Goal: Find specific page/section: Find specific page/section

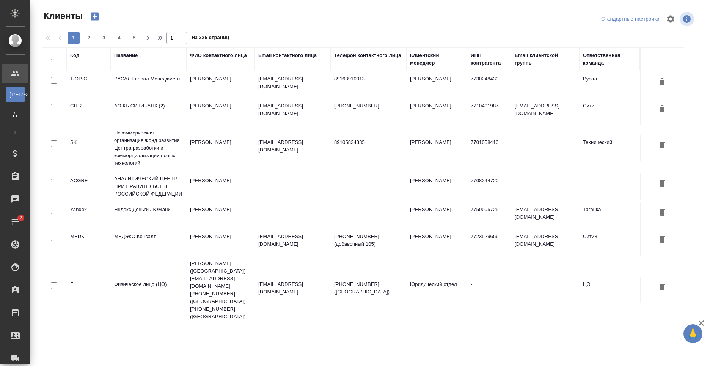
select select "RU"
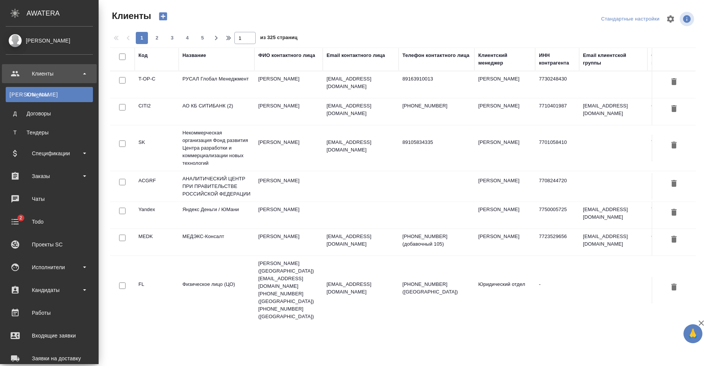
scroll to position [129, 0]
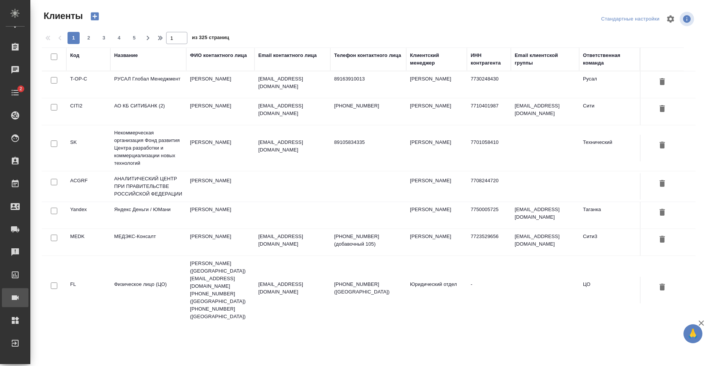
click at [15, 300] on div "Конференции" at bounding box center [5, 297] width 19 height 11
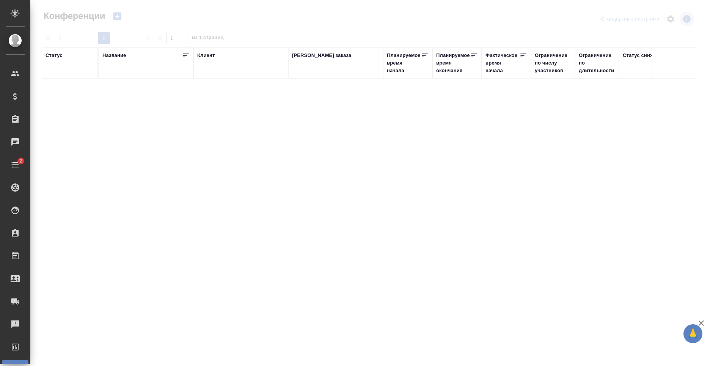
type input "[PERSON_NAME]"
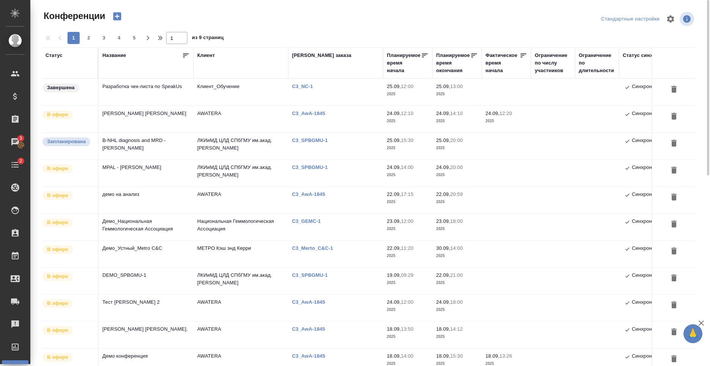
click at [182, 171] on td "MPAL - [PERSON_NAME]" at bounding box center [146, 173] width 95 height 27
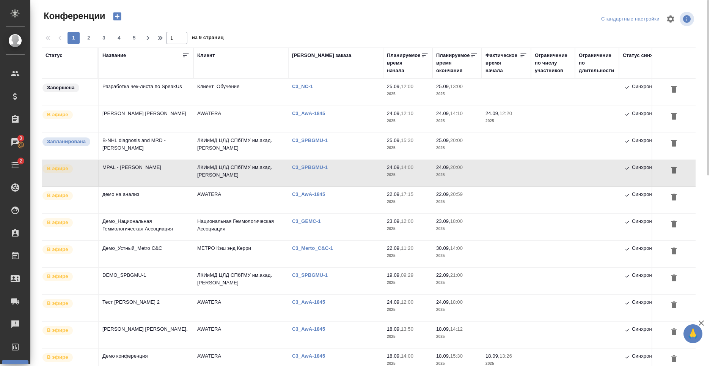
click at [194, 170] on td "ЛКИиМД ЦЛД СПбГМУ им.акад. [PERSON_NAME]" at bounding box center [240, 173] width 95 height 27
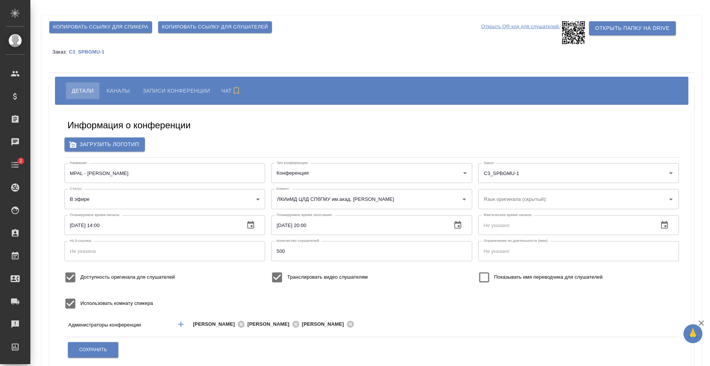
type input "ЛКИиМД ЦЛД СПбГМУ им.акад. [PERSON_NAME]"
click at [210, 25] on span "Копировать ссылку для слушателей" at bounding box center [215, 27] width 106 height 9
click at [110, 94] on span "Каналы" at bounding box center [118, 90] width 23 height 9
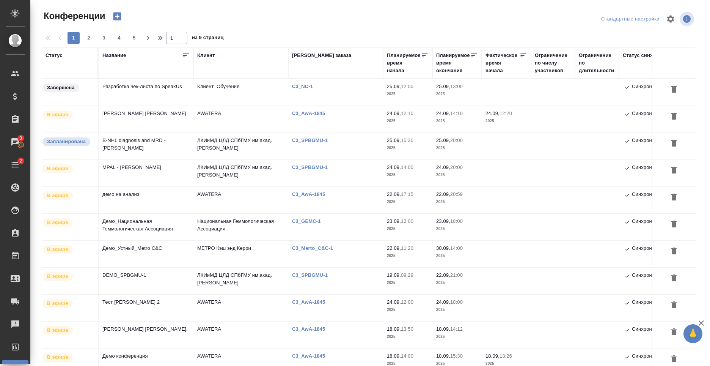
click at [167, 89] on td "Разработка чек-листа по SpeakUs" at bounding box center [146, 92] width 95 height 27
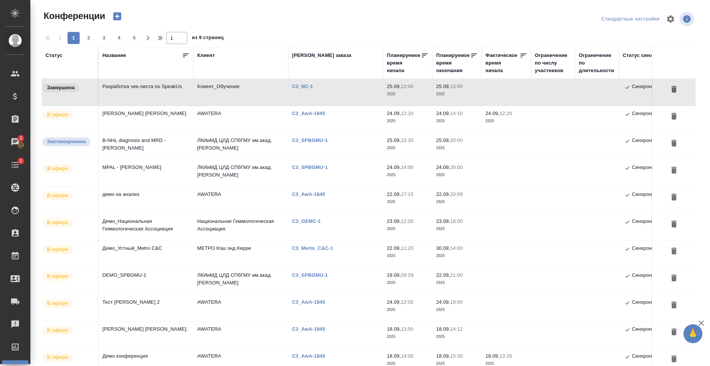
click at [166, 91] on td "Разработка чек-листа по SpeakUs" at bounding box center [146, 92] width 95 height 27
click at [212, 146] on td "ЛКИиМД ЦЛД СПбГМУ им.акад. [PERSON_NAME]" at bounding box center [240, 146] width 95 height 27
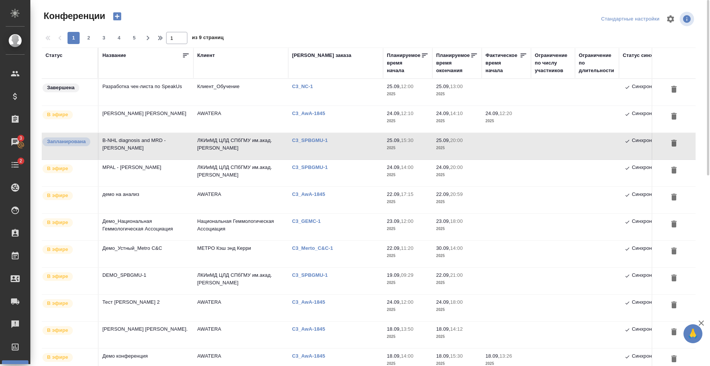
click at [208, 166] on td "ЛКИиМД ЦЛД СПбГМУ им.акад. [PERSON_NAME]" at bounding box center [240, 173] width 95 height 27
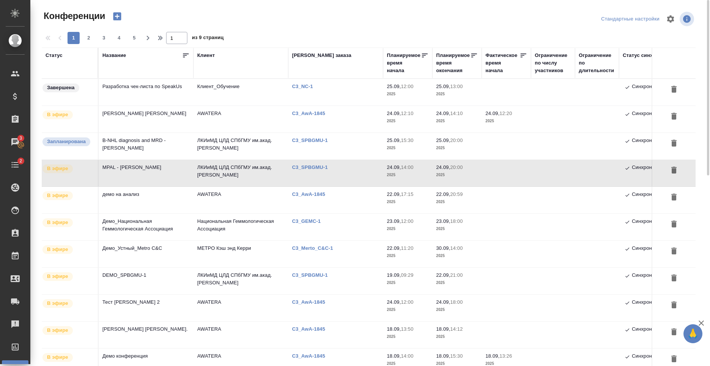
click at [208, 166] on td "ЛКИиМД ЦЛД СПбГМУ им.акад. [PERSON_NAME]" at bounding box center [240, 173] width 95 height 27
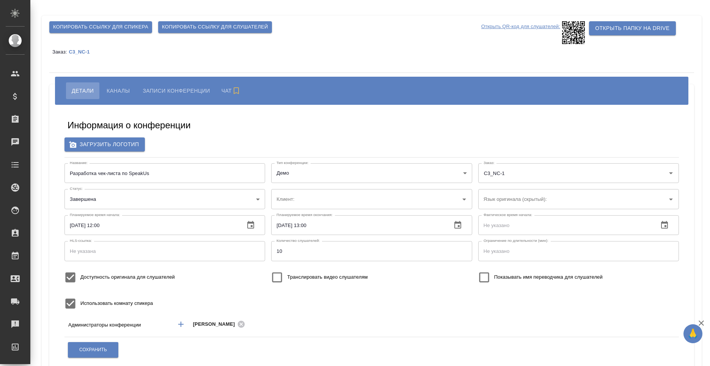
type input "Клиент_Обучение"
click at [125, 93] on span "Каналы" at bounding box center [118, 90] width 23 height 9
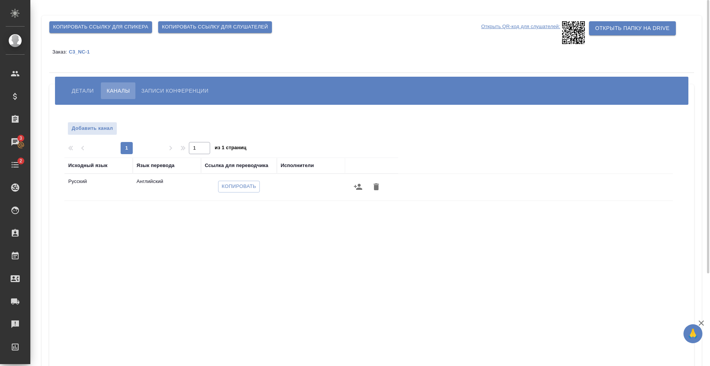
click at [157, 93] on span "Записи конференции" at bounding box center [174, 90] width 67 height 9
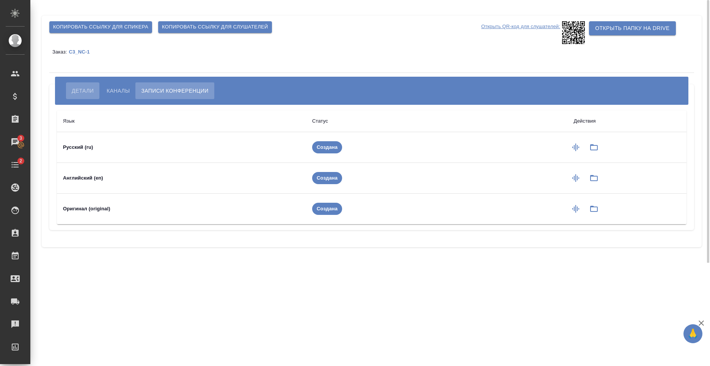
click at [78, 94] on span "Детали" at bounding box center [83, 90] width 22 height 9
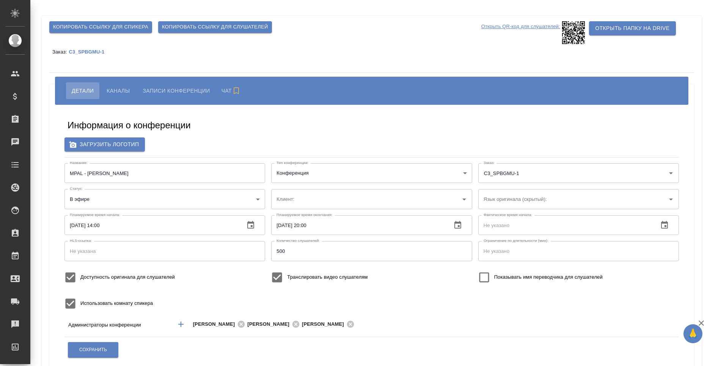
type input "ЛКИиМД ЦЛД СПбГМУ им.акад. [PERSON_NAME]"
click at [103, 53] on p "C3_SPBGMU-1" at bounding box center [89, 52] width 41 height 6
click at [106, 89] on button "Каналы" at bounding box center [118, 90] width 35 height 17
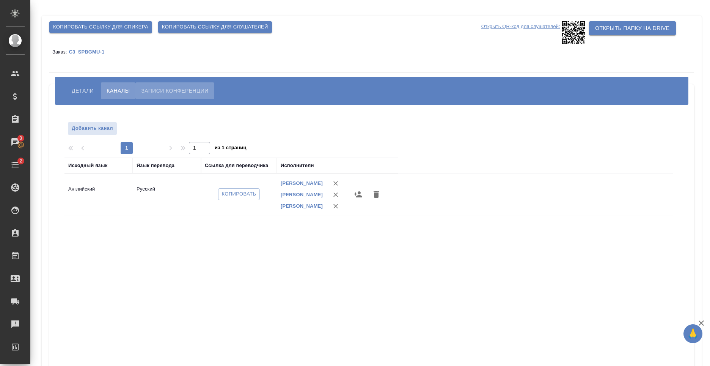
click at [168, 99] on button "Записи конференции" at bounding box center [174, 90] width 79 height 17
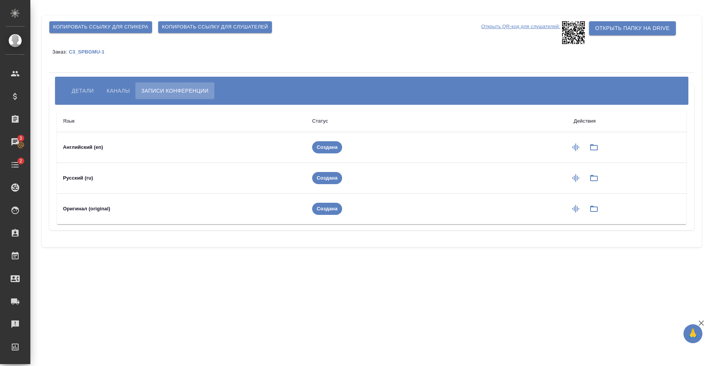
click at [120, 92] on span "Каналы" at bounding box center [118, 90] width 23 height 9
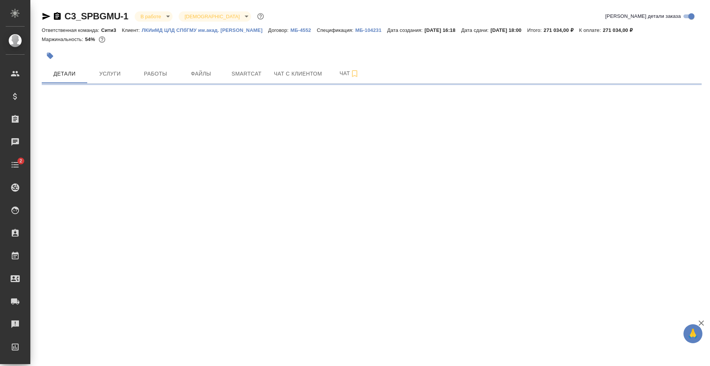
select select "RU"
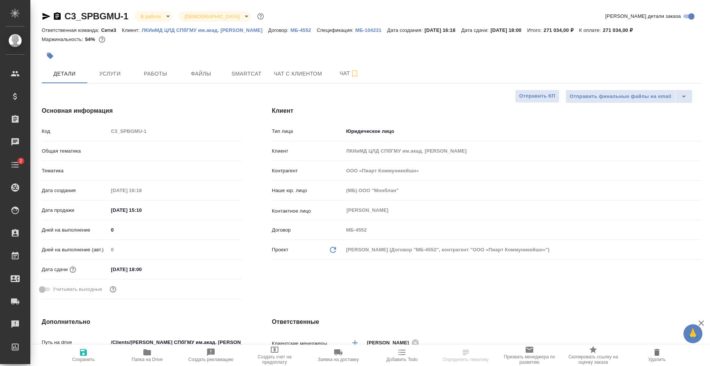
type textarea "x"
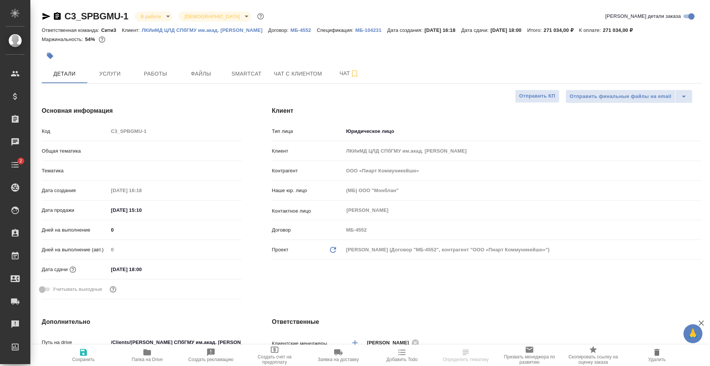
type textarea "x"
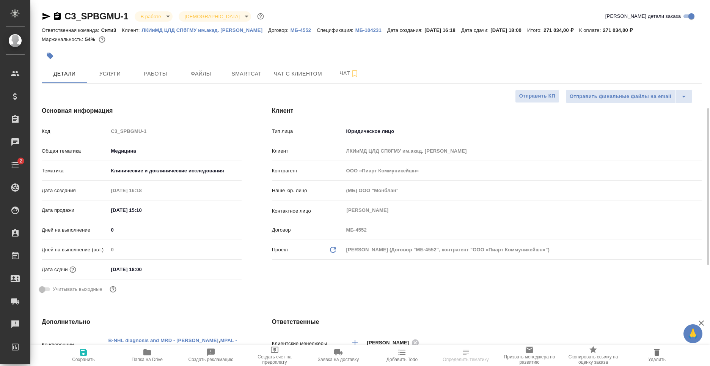
scroll to position [114, 0]
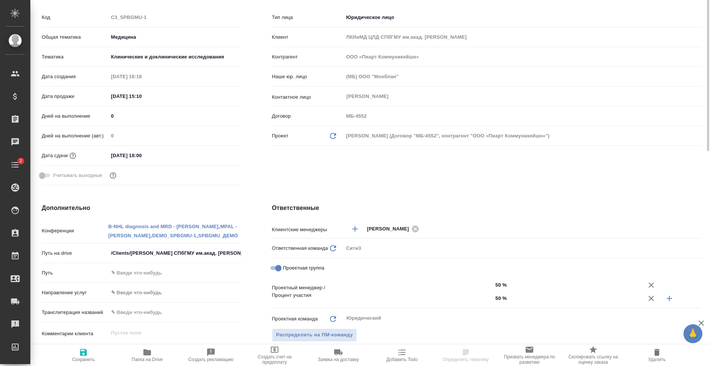
type input "[PERSON_NAME]"
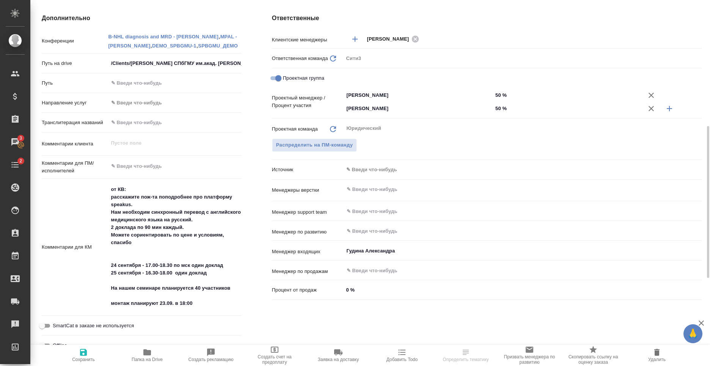
scroll to position [341, 0]
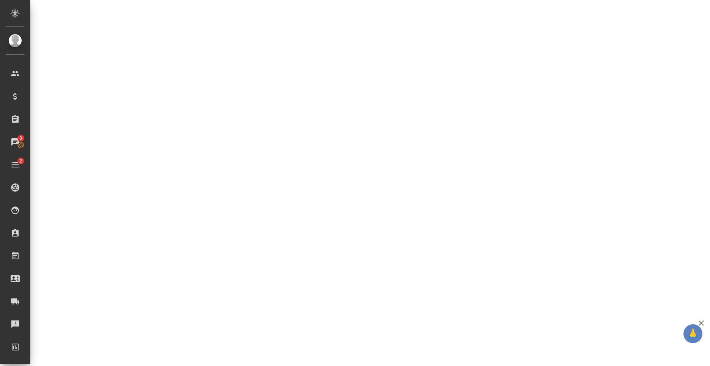
select select "RU"
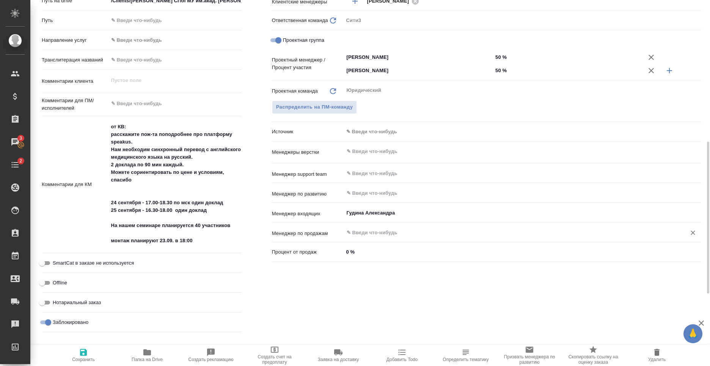
type textarea "x"
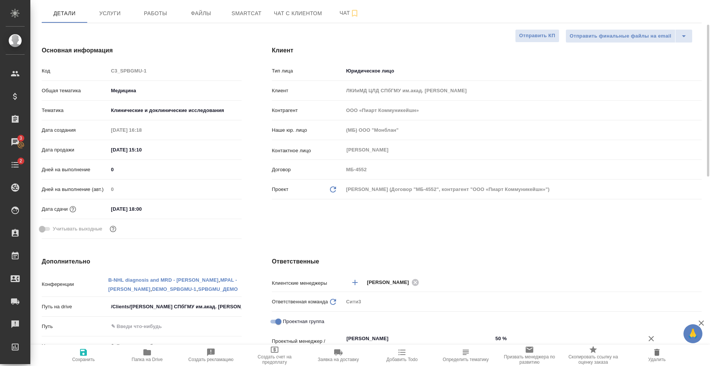
scroll to position [0, 0]
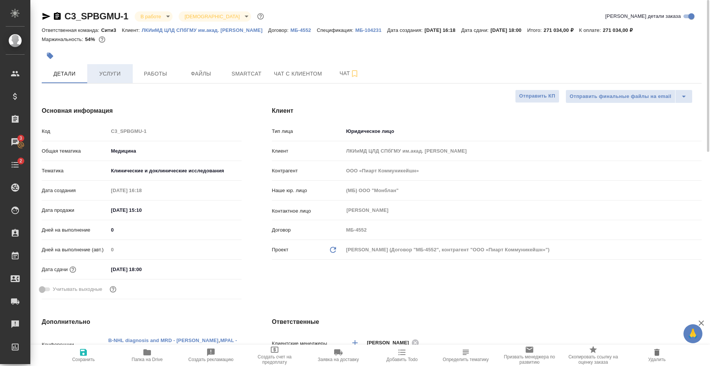
click at [101, 77] on span "Услуги" at bounding box center [110, 73] width 36 height 9
